Goal: Find specific page/section: Find specific page/section

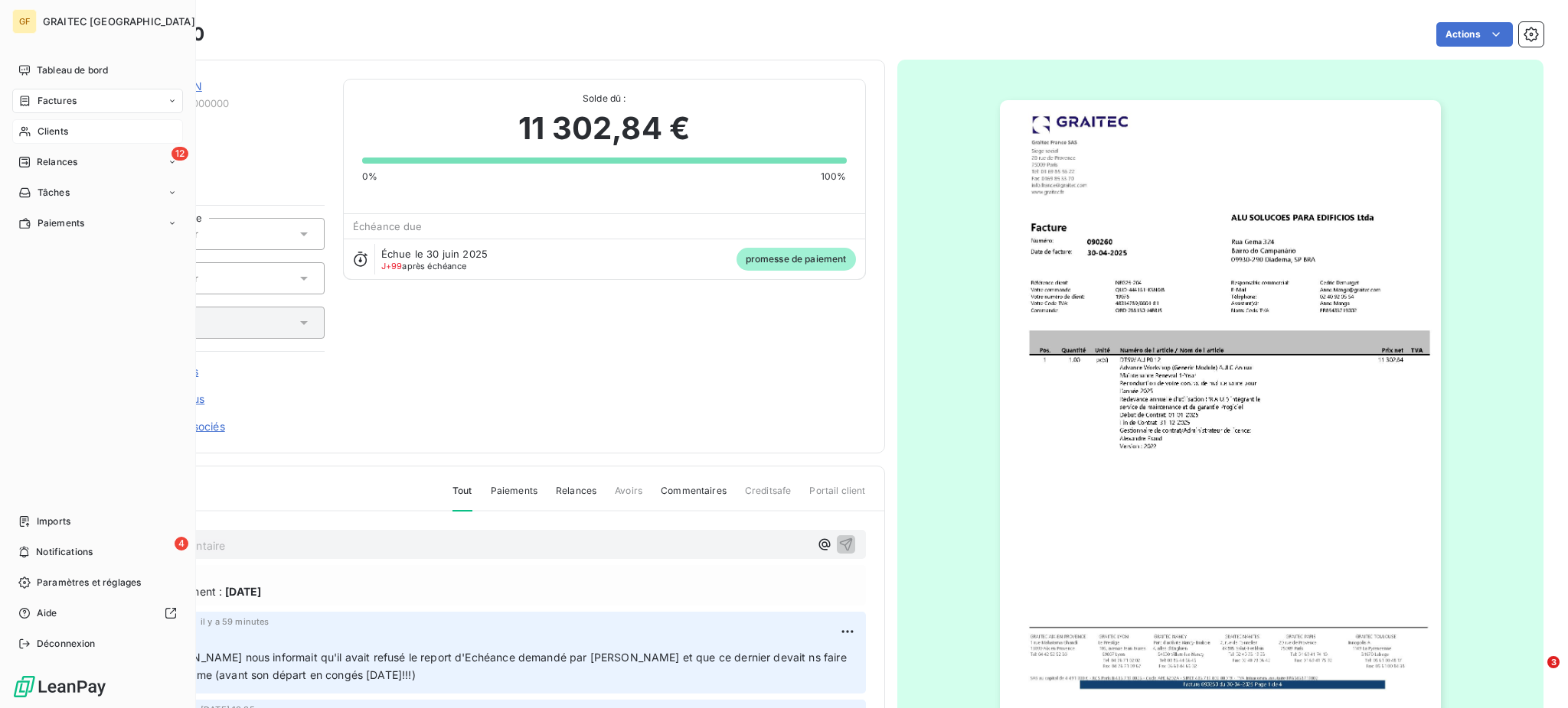
click at [51, 131] on span "Clients" at bounding box center [53, 132] width 31 height 14
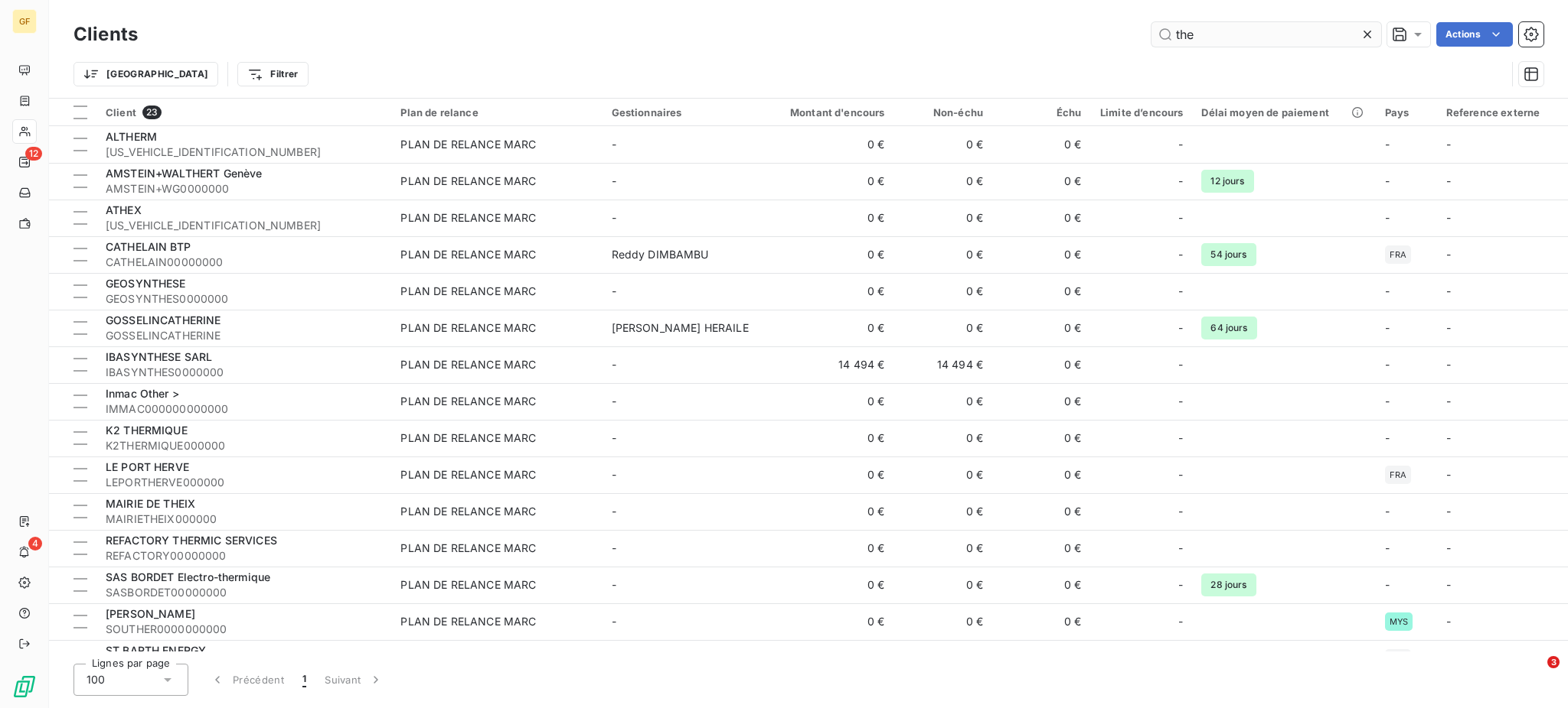
drag, startPoint x: 1249, startPoint y: 36, endPoint x: 1156, endPoint y: 41, distance: 93.1
click at [1156, 41] on input "the" at bounding box center [1266, 35] width 229 height 25
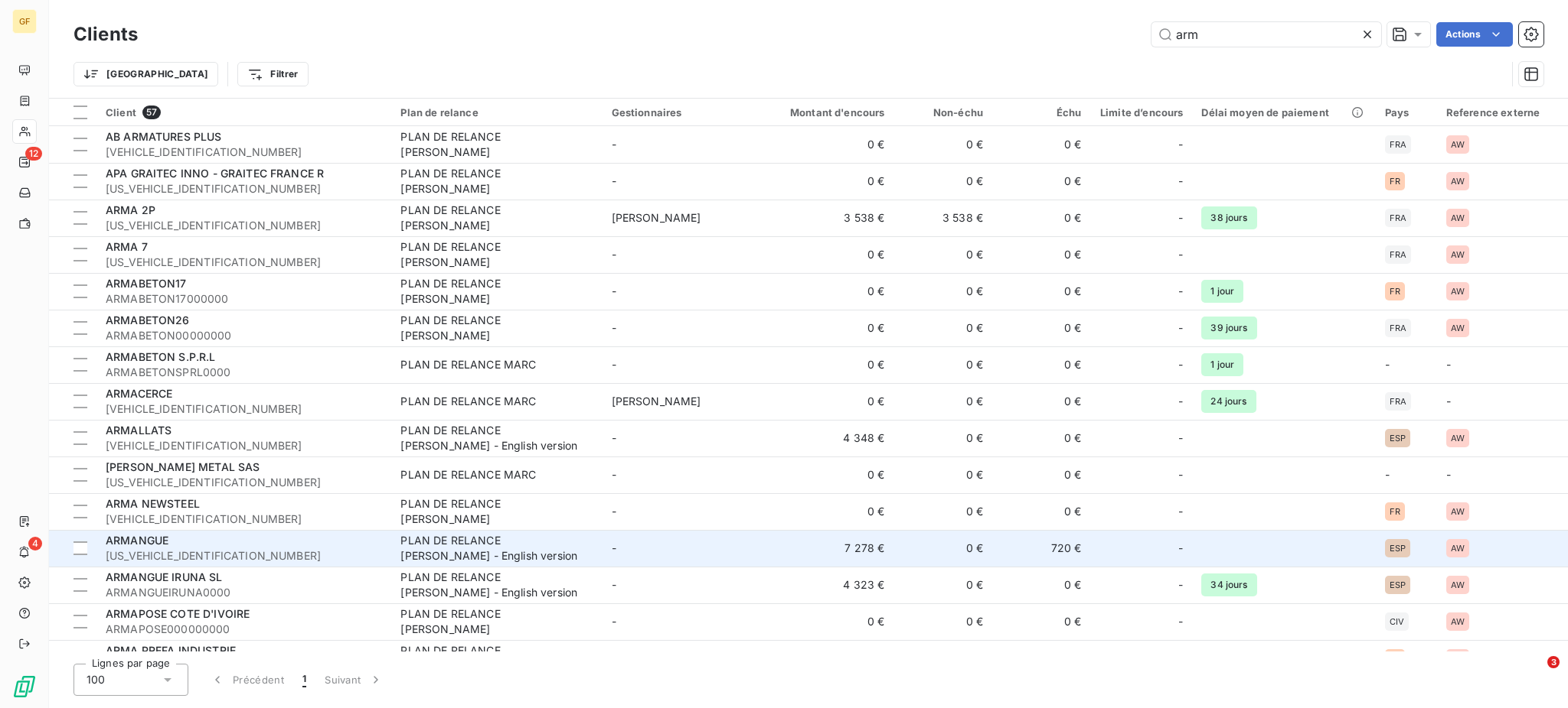
type input "arm"
click at [195, 547] on div "ARMANGUE" at bounding box center [243, 541] width 277 height 15
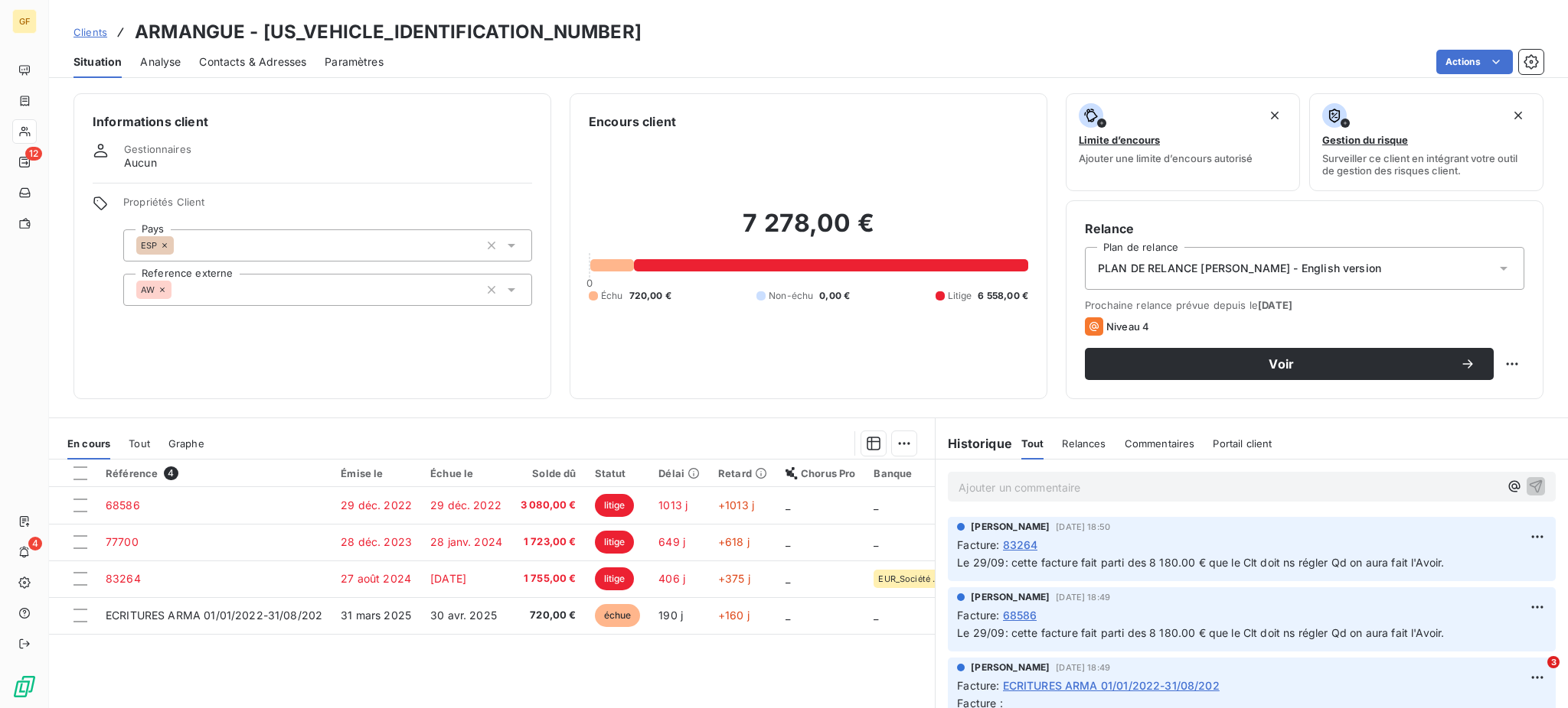
click at [977, 486] on p "Ajouter un commentaire ﻿" at bounding box center [1228, 487] width 540 height 19
drag, startPoint x: 1409, startPoint y: 495, endPoint x: 943, endPoint y: 483, distance: 466.2
click at [948, 483] on div "Le 07/10: [PERSON_NAME] les AVOIRS à Sergi pour déblocage des 8 180.00€ restants" at bounding box center [1252, 486] width 608 height 29
click at [1059, 490] on span "Le 07/10: [PERSON_NAME] les AVOIRS à Sergi pour déblocage des 8 180.00€ restants" at bounding box center [1182, 486] width 448 height 13
click at [1059, 488] on span "Le 07/10: [PERSON_NAME] les AVOIRS à Sergi pour déblocage des 8 180.00€ restants" at bounding box center [1182, 486] width 448 height 13
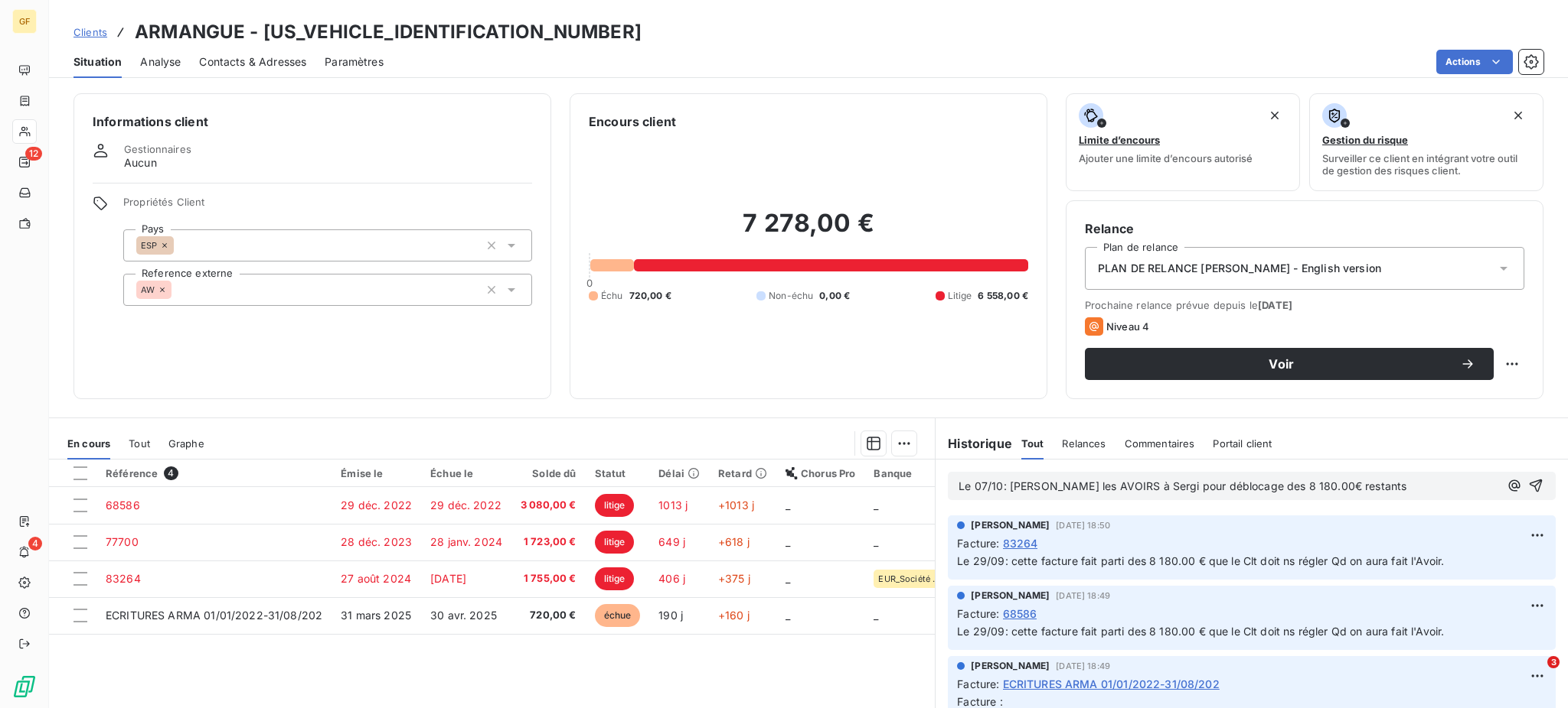
click at [1062, 489] on span "Le 07/10: [PERSON_NAME] les AVOIRS à Sergi pour déblocage des 8 180.00€ restants" at bounding box center [1182, 486] width 448 height 13
drag, startPoint x: 1056, startPoint y: 489, endPoint x: 1073, endPoint y: 489, distance: 17.0
click at [1073, 489] on span "Le 07/10: [PERSON_NAME] les AVOIRS à Sergi pour déblocage des 8 180.00€ restants" at bounding box center [1182, 486] width 448 height 13
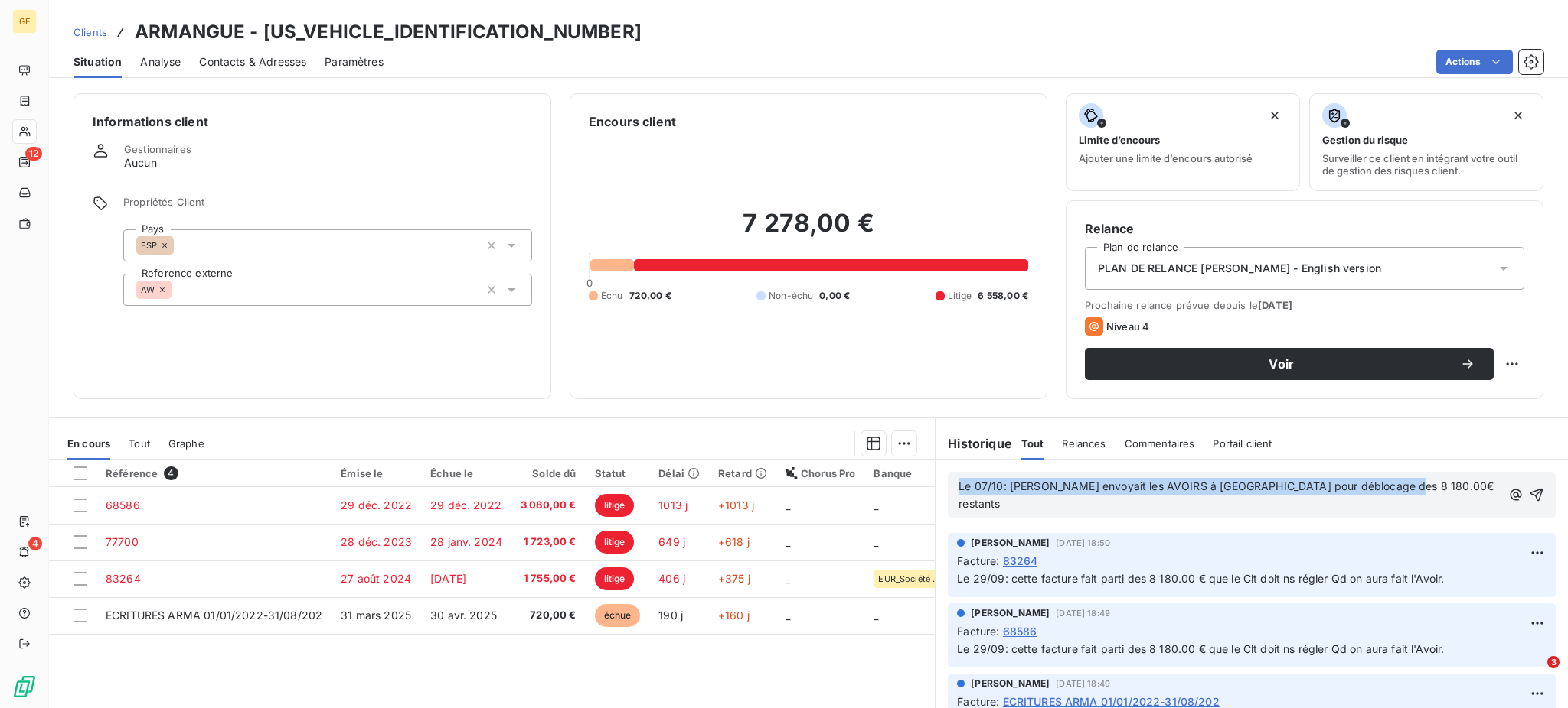
drag, startPoint x: 1397, startPoint y: 490, endPoint x: 931, endPoint y: 470, distance: 466.4
click at [923, 471] on div "En cours Tout Graphe Référence 4 Émise le Échue le Solde dû Statut Délai Retard…" at bounding box center [808, 609] width 1518 height 383
copy span "Le 07/10: [PERSON_NAME] envoyait les AVOIRS à [GEOGRAPHIC_DATA] pour déblocage …"
click at [1412, 490] on p "Le 07/10: [PERSON_NAME] envoyait les AVOIRS à [GEOGRAPHIC_DATA] pour déblocage …" at bounding box center [1229, 495] width 543 height 35
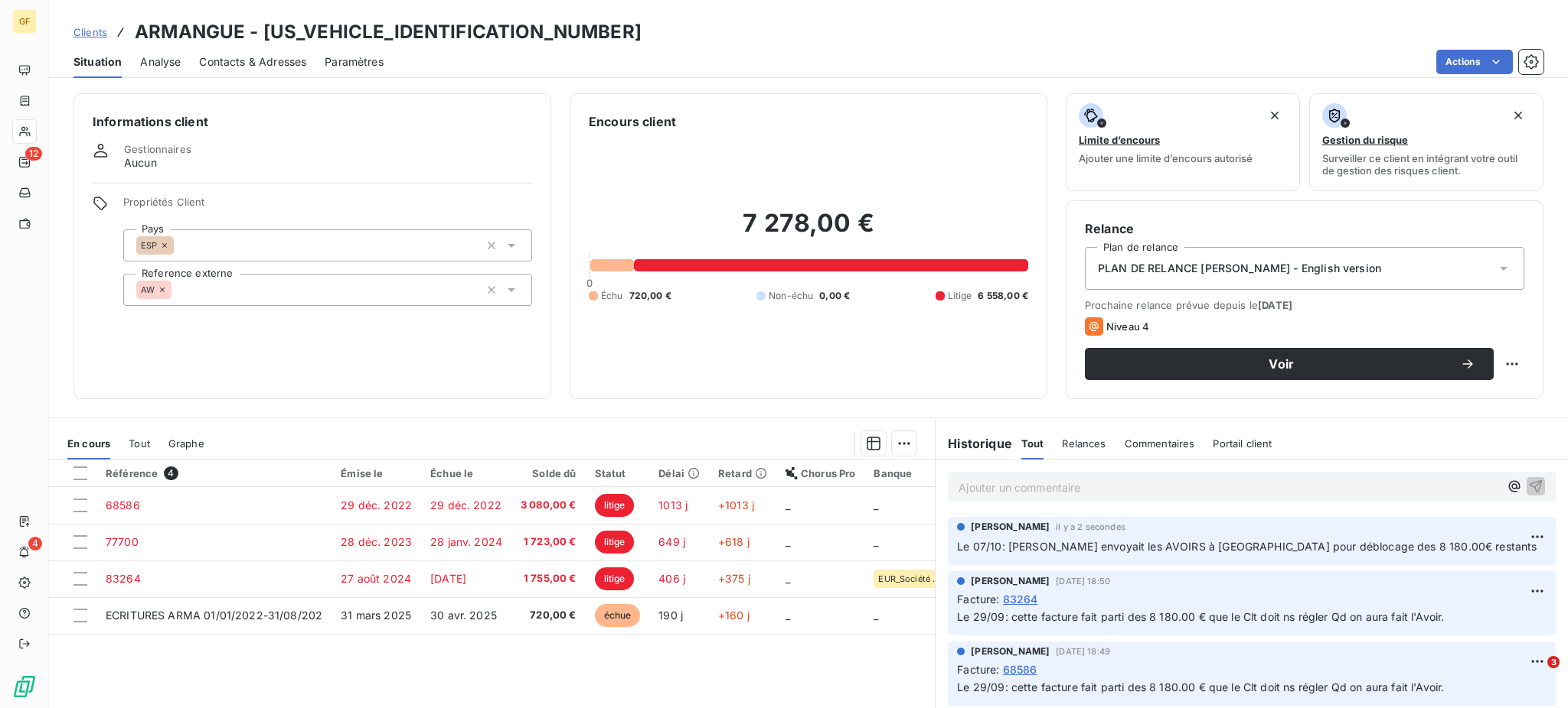
click at [87, 37] on span "Clients" at bounding box center [90, 33] width 33 height 12
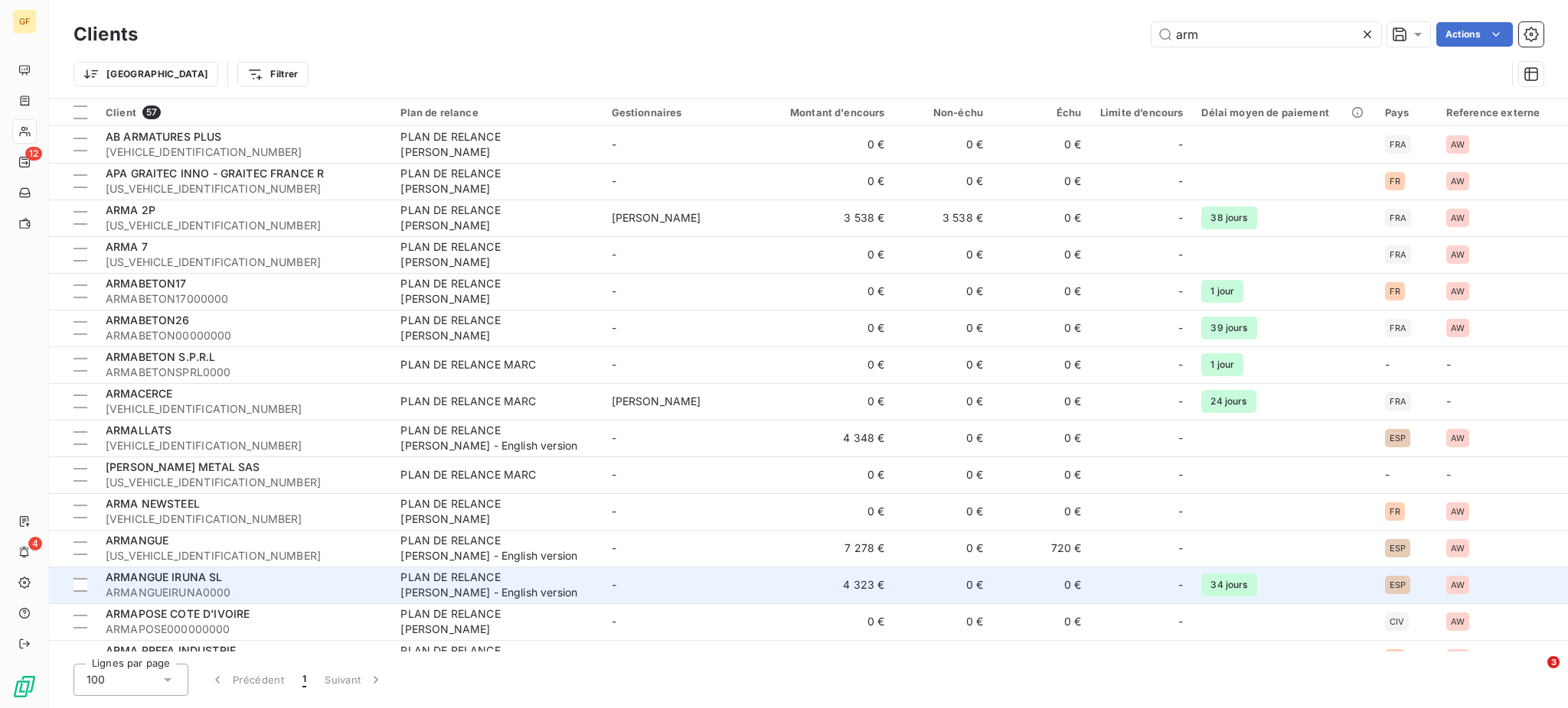
click at [150, 579] on span "ARMANGUE IRUNA SL" at bounding box center [164, 577] width 117 height 13
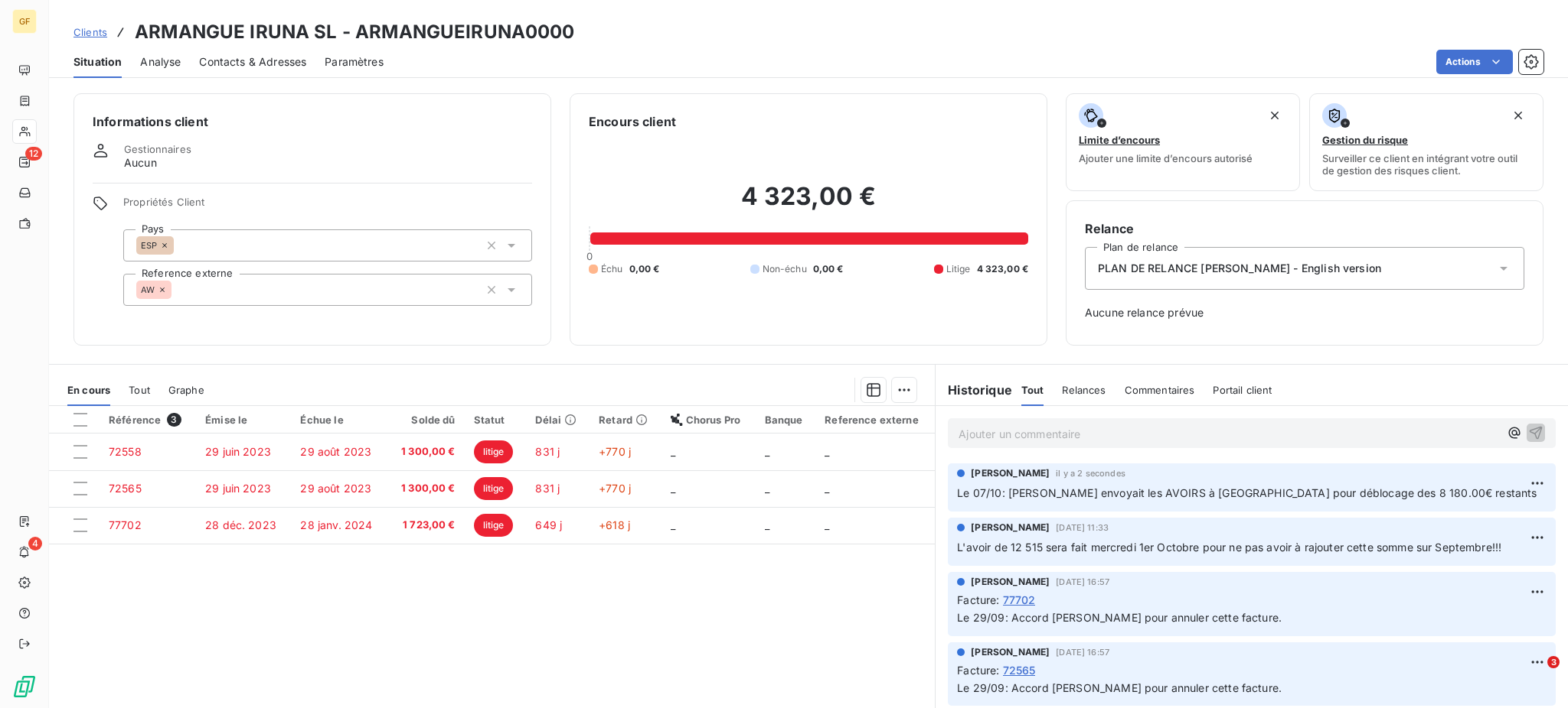
click at [93, 36] on span "Clients" at bounding box center [90, 33] width 33 height 12
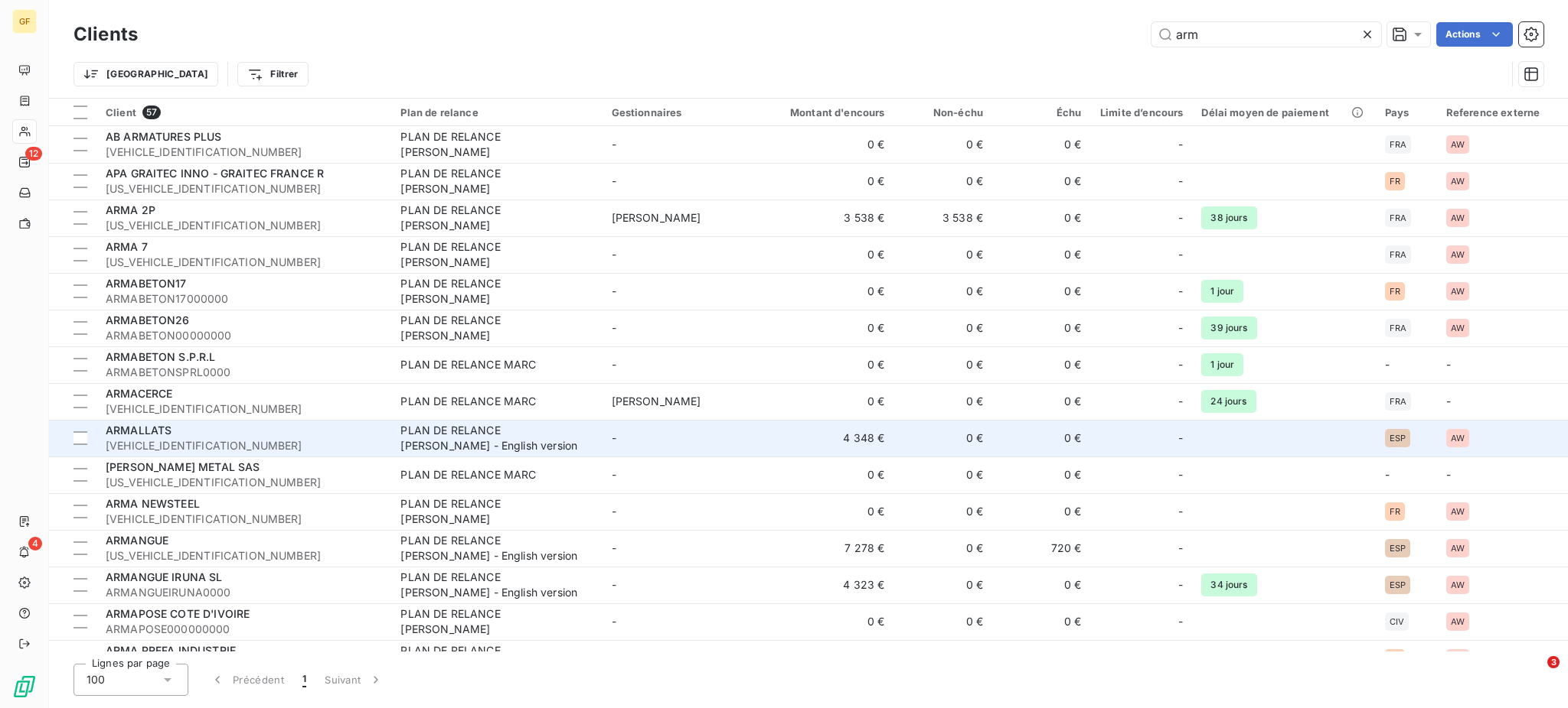
click at [168, 437] on span "ARMALLATS" at bounding box center [138, 430] width 66 height 13
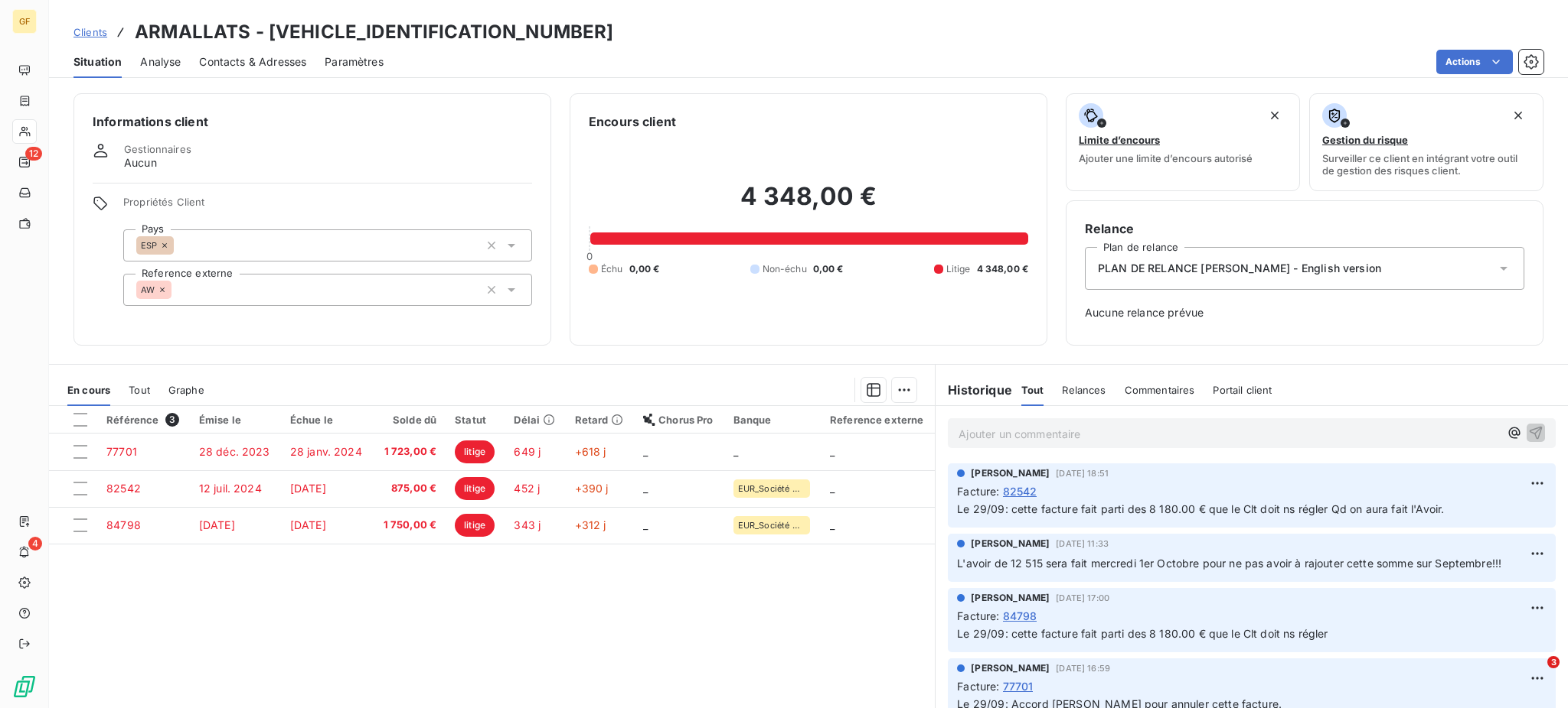
click at [964, 429] on p "Ajouter un commentaire ﻿" at bounding box center [1228, 434] width 540 height 19
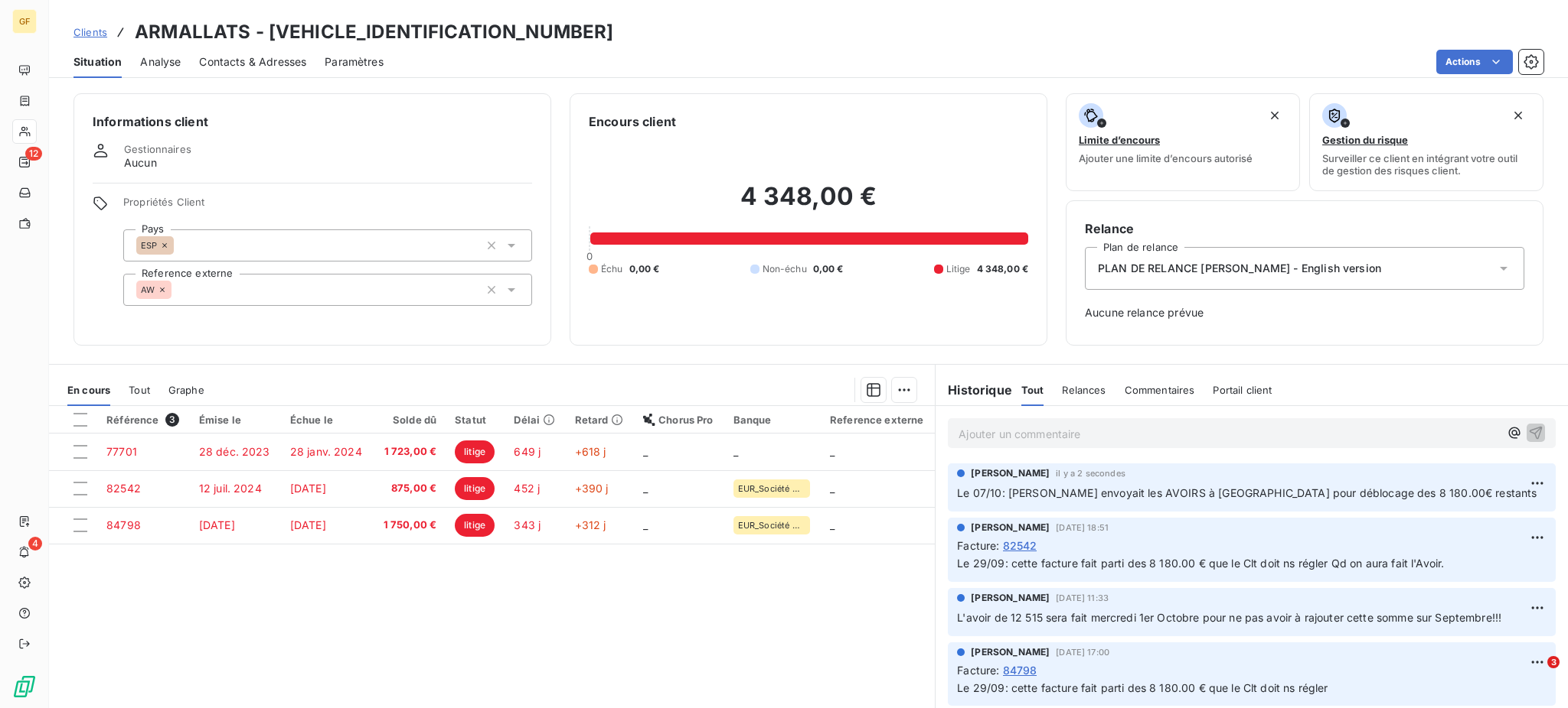
click at [88, 37] on span "Clients" at bounding box center [90, 33] width 33 height 12
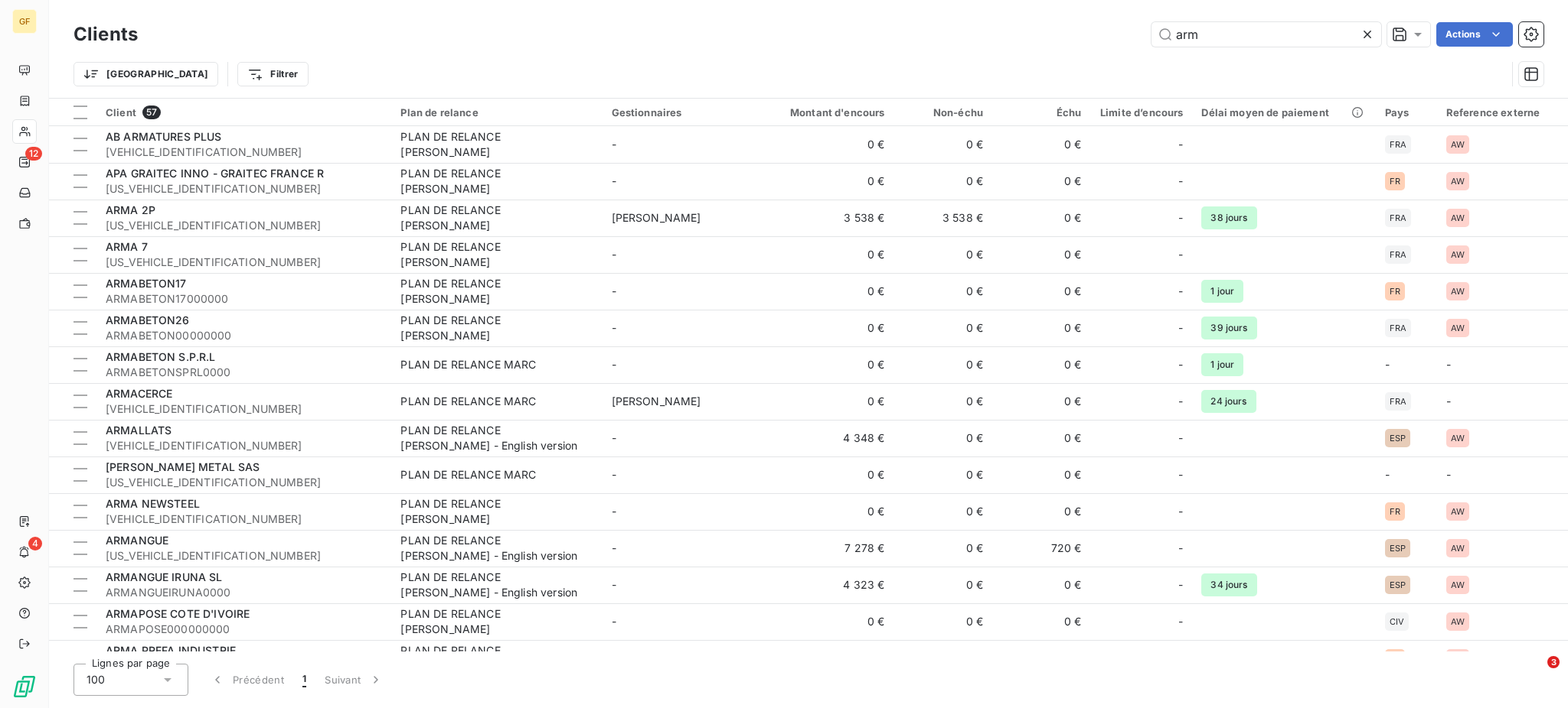
drag, startPoint x: 1215, startPoint y: 34, endPoint x: 1107, endPoint y: 31, distance: 108.0
click at [1107, 31] on div "arm Actions" at bounding box center [849, 35] width 1387 height 25
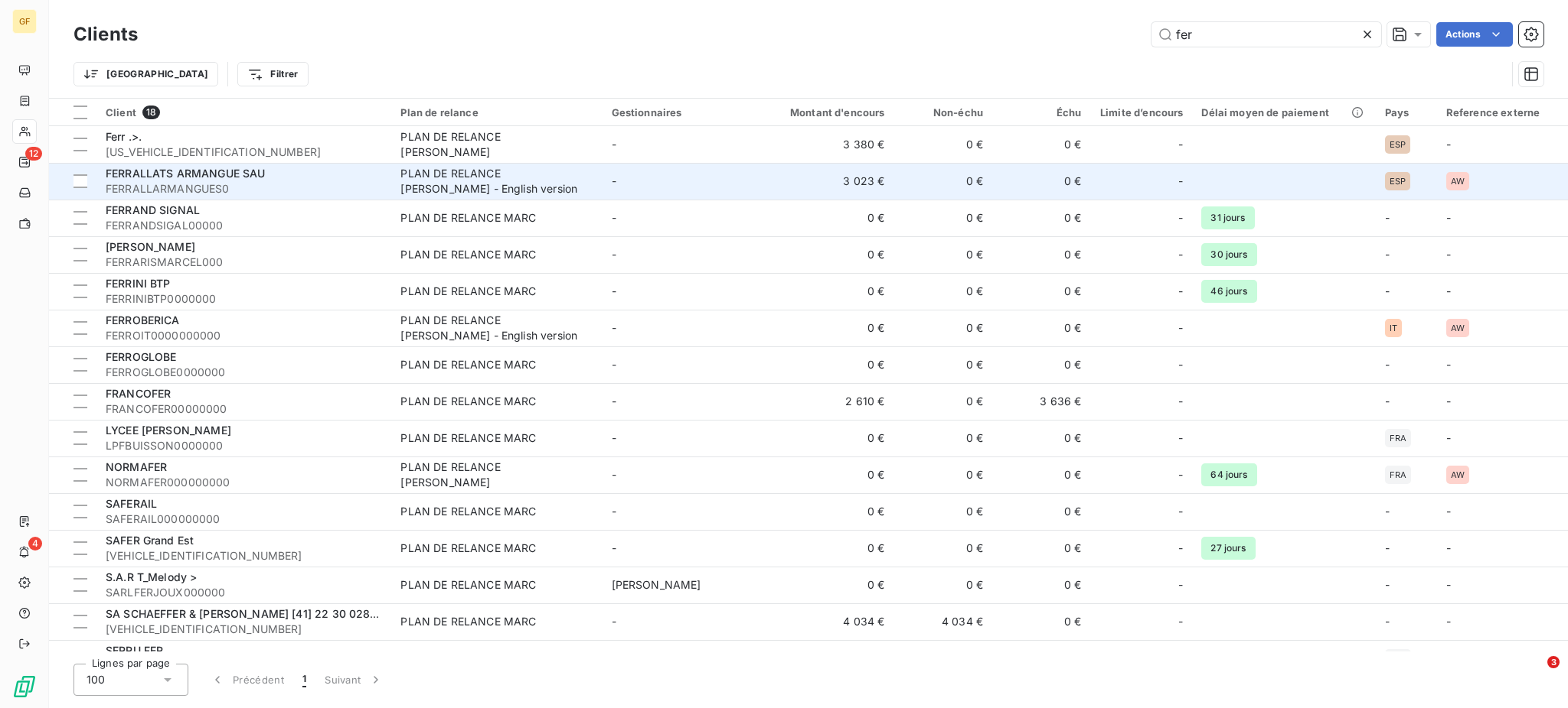
type input "fer"
click at [238, 177] on span "FERRALLATS ARMANGUE SAU" at bounding box center [184, 173] width 159 height 13
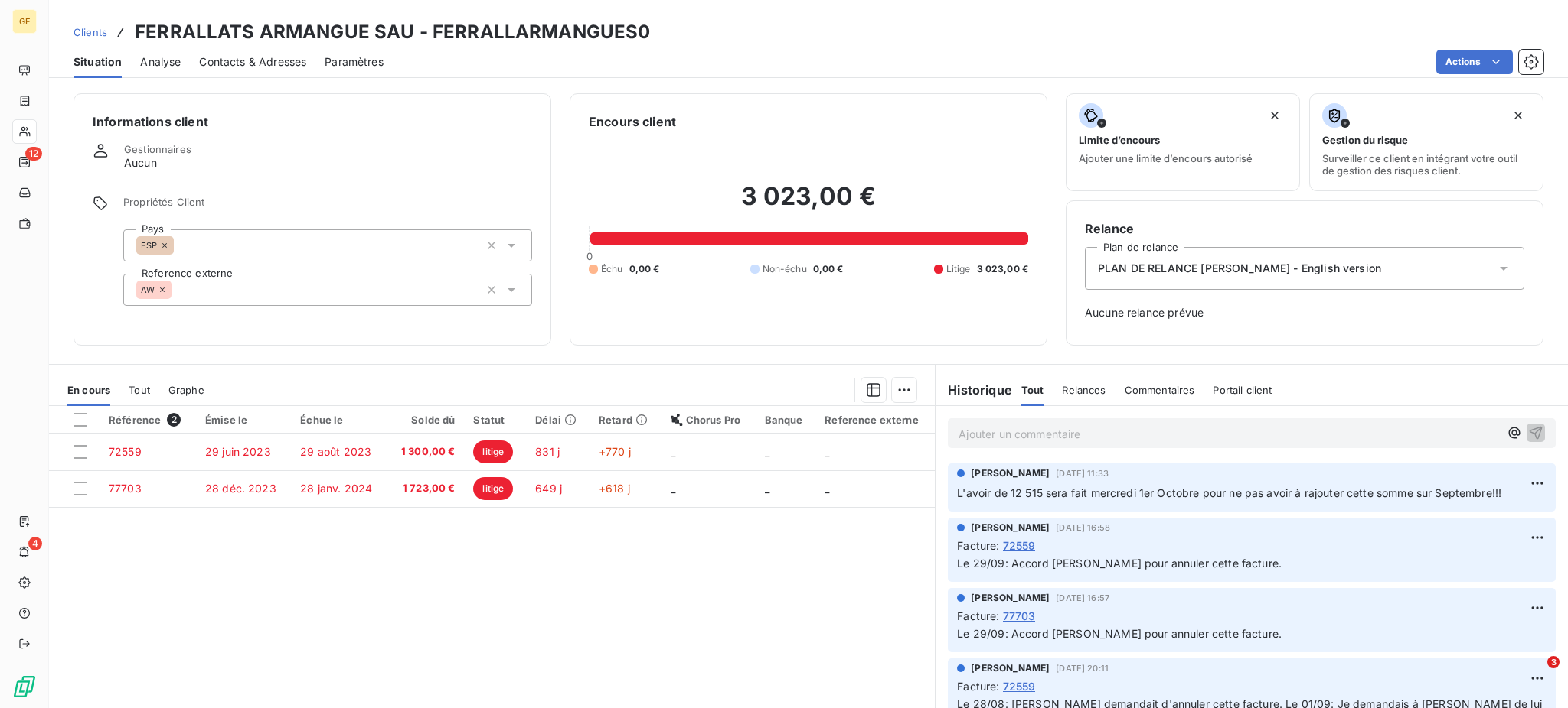
click at [958, 435] on p "Ajouter un commentaire ﻿" at bounding box center [1228, 434] width 540 height 19
